Goal: Navigation & Orientation: Find specific page/section

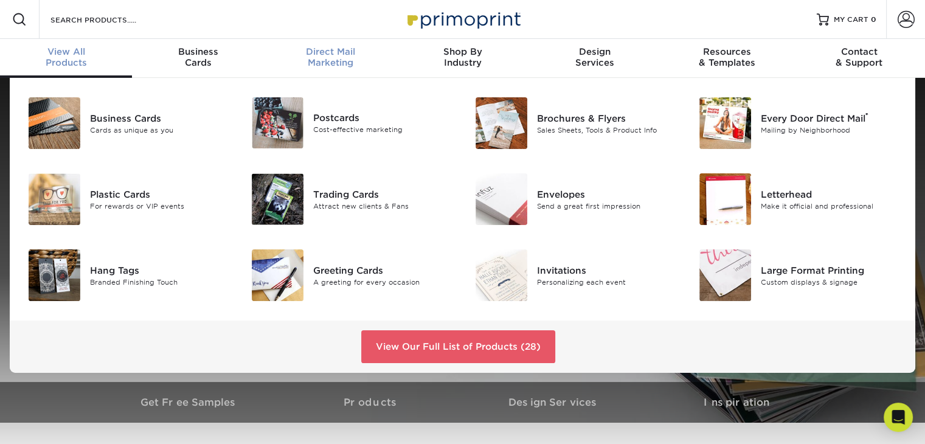
scroll to position [1, 0]
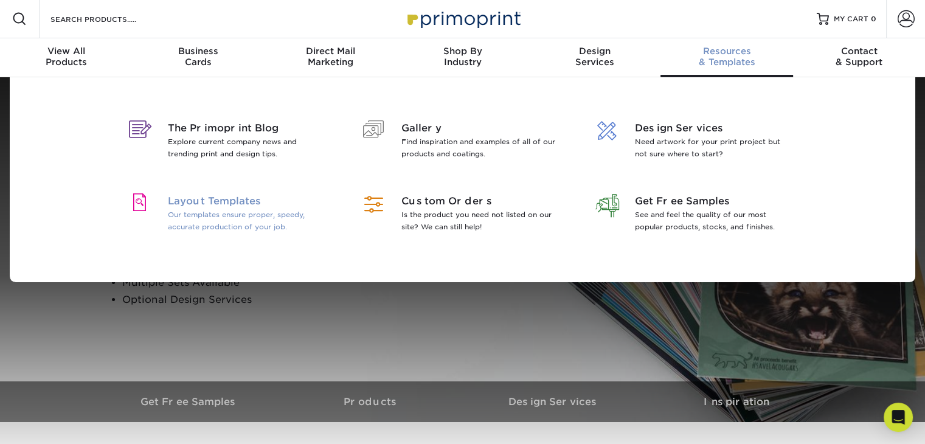
click at [231, 214] on p "Our templates ensure proper, speedy, accurate production of your job." at bounding box center [247, 221] width 158 height 24
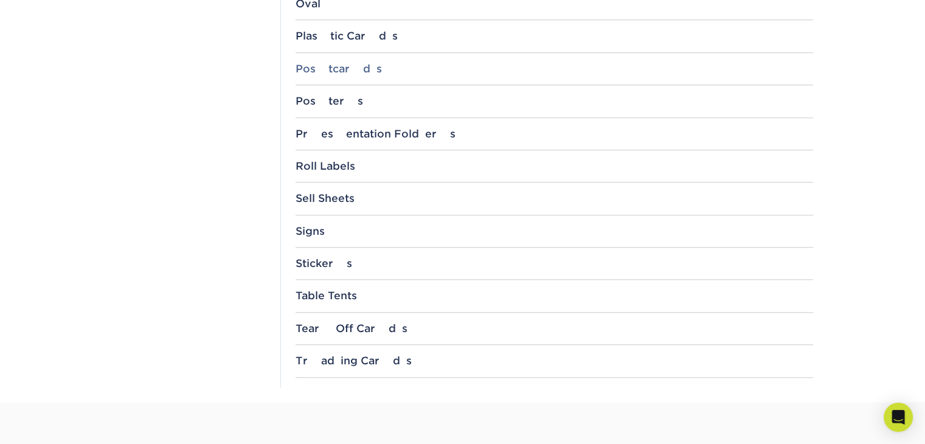
scroll to position [1277, 0]
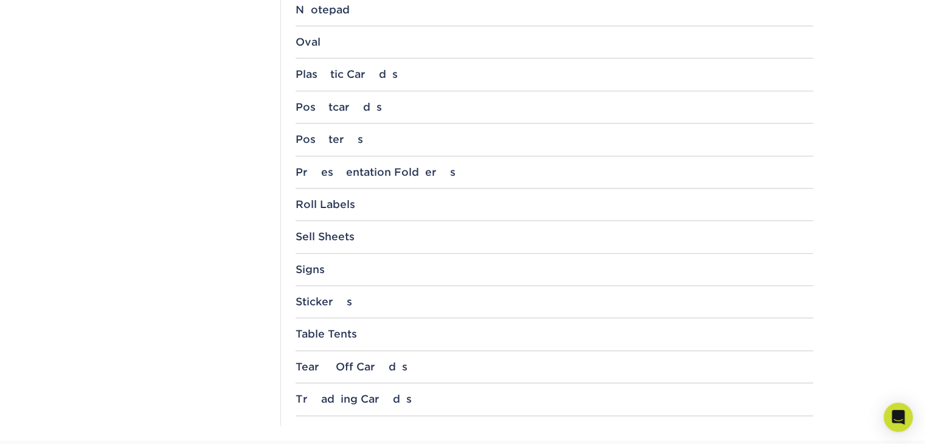
scroll to position [1399, 0]
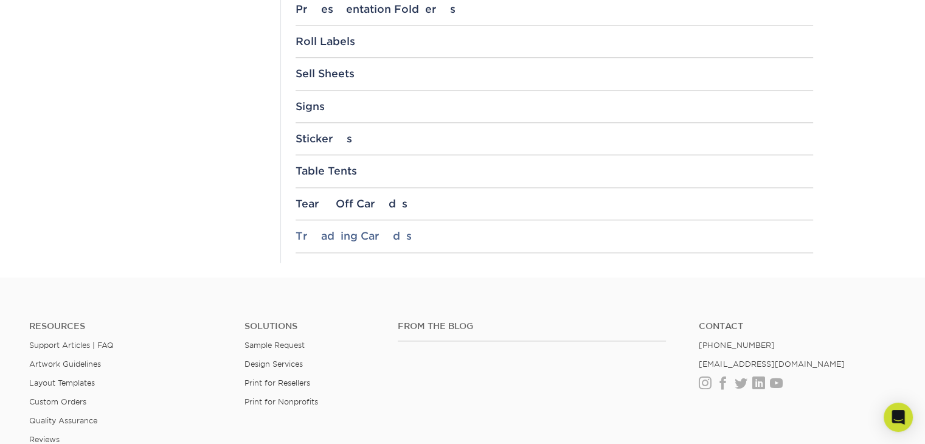
click at [341, 235] on div "Trading Cards" at bounding box center [555, 236] width 518 height 12
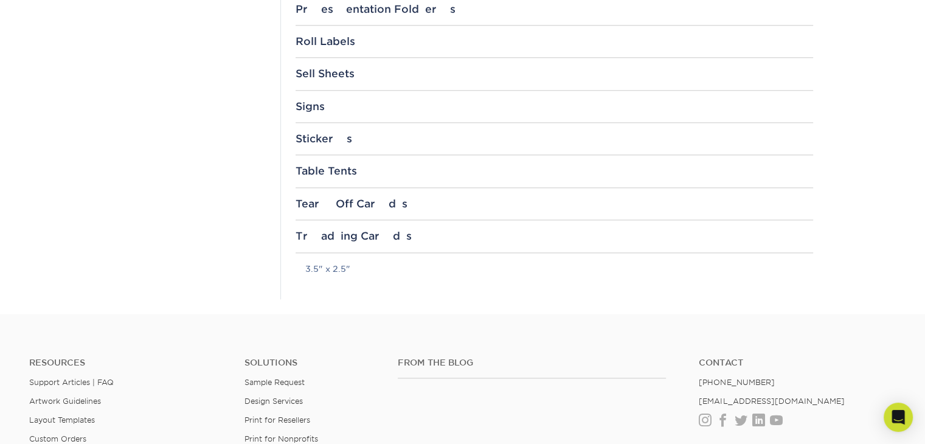
click at [326, 270] on p "3.5" x 2.5"" at bounding box center [559, 269] width 508 height 12
click at [324, 264] on link "3.5" x 2.5"" at bounding box center [327, 269] width 45 height 10
